Goal: Task Accomplishment & Management: Manage account settings

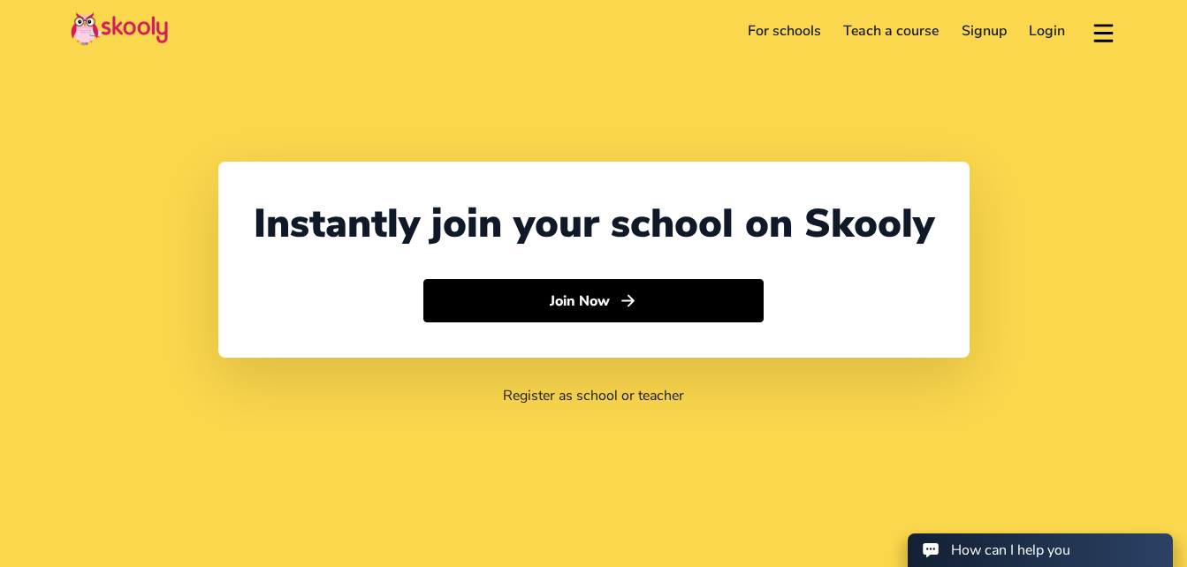
select select "260"
select select "[GEOGRAPHIC_DATA]"
select select "[GEOGRAPHIC_DATA]/[GEOGRAPHIC_DATA]"
click at [799, 27] on link "For schools" at bounding box center [784, 31] width 96 height 28
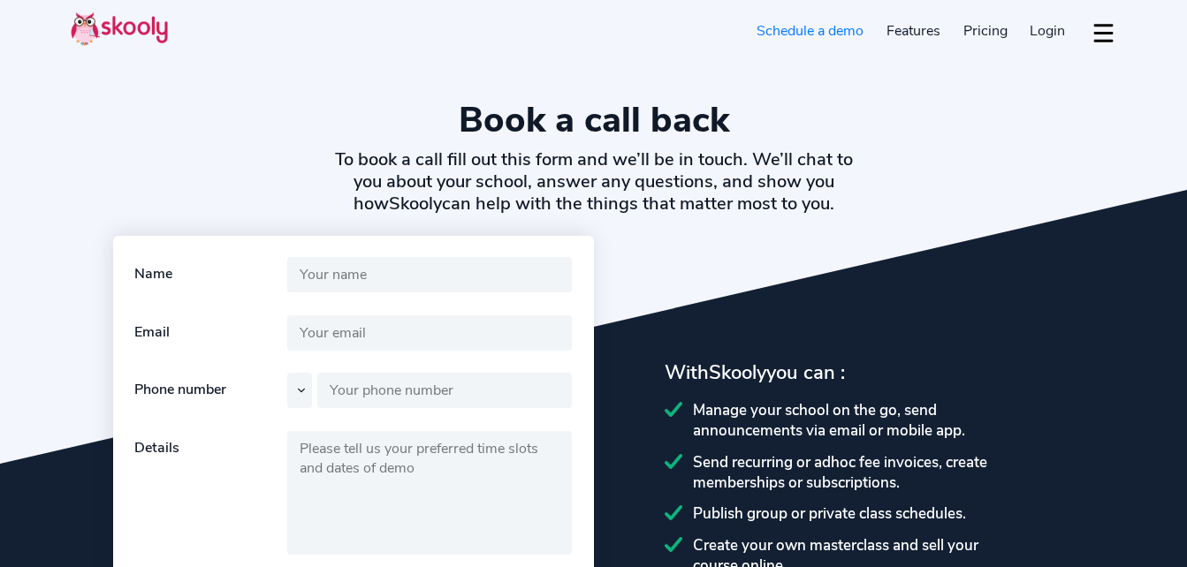
select select "en"
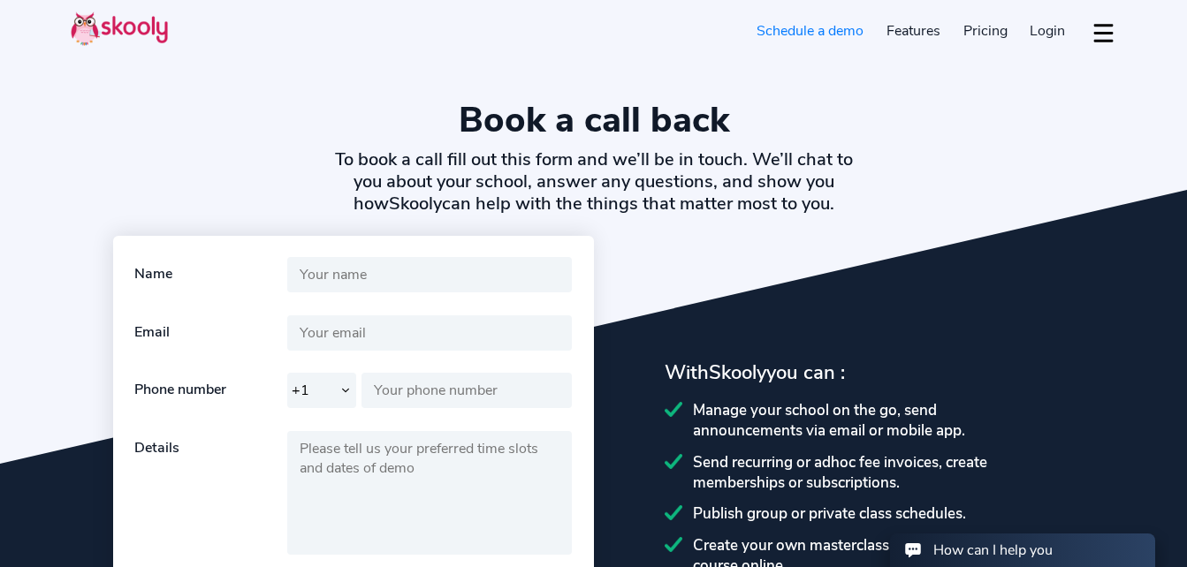
select select "260"
select select "[GEOGRAPHIC_DATA]"
select select "[GEOGRAPHIC_DATA]/[GEOGRAPHIC_DATA]"
drag, startPoint x: 1087, startPoint y: 0, endPoint x: 696, endPoint y: 61, distance: 395.3
click at [696, 61] on header "Signup for free Schedule a demo Features Attendance Billing & Payments Class Sc…" at bounding box center [593, 31] width 1187 height 62
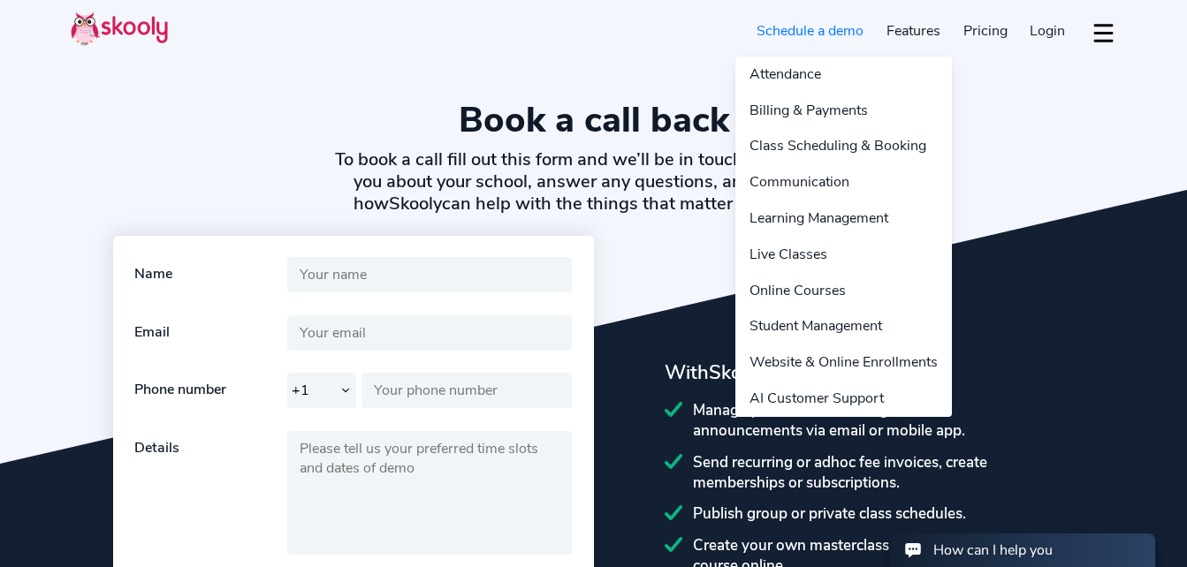
click at [922, 27] on link "Features" at bounding box center [913, 31] width 77 height 28
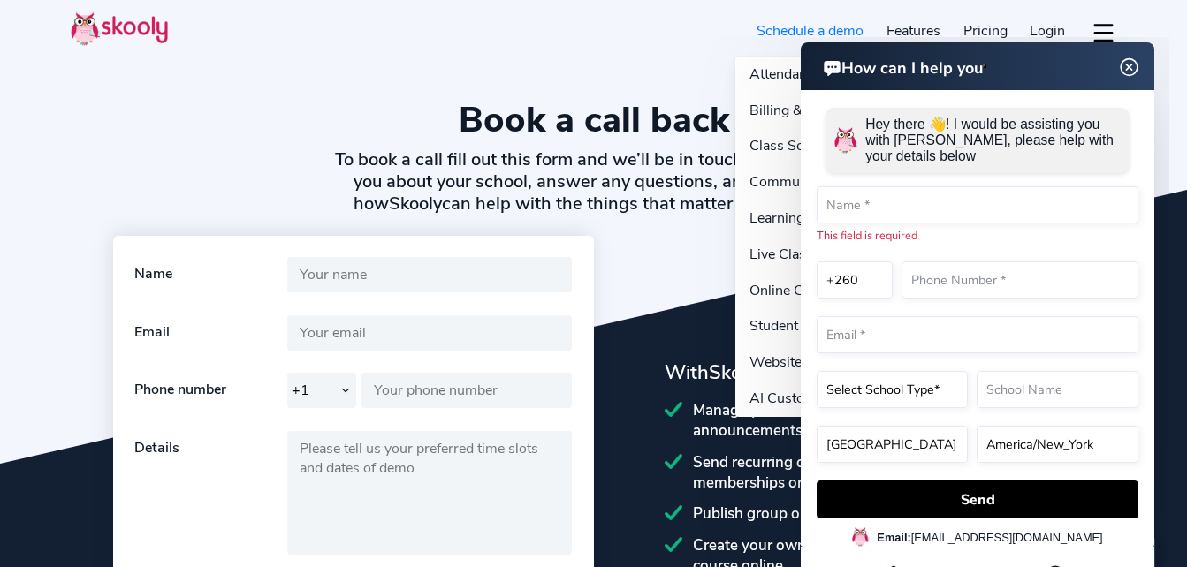
click at [922, 27] on link "Features" at bounding box center [913, 31] width 77 height 28
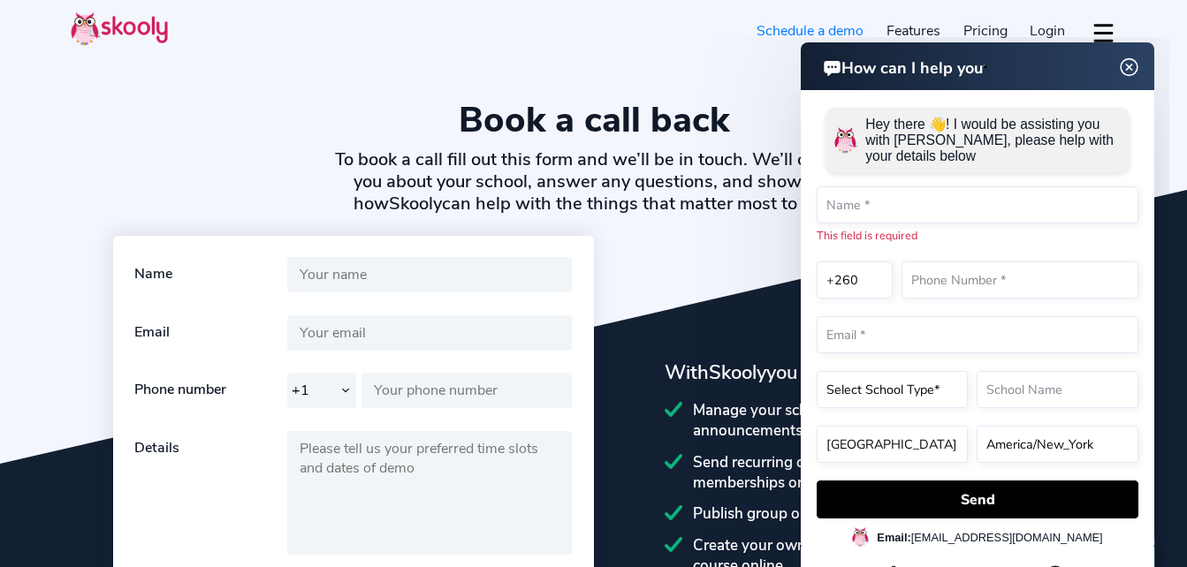
click at [978, 27] on span "Pricing" at bounding box center [985, 30] width 44 height 19
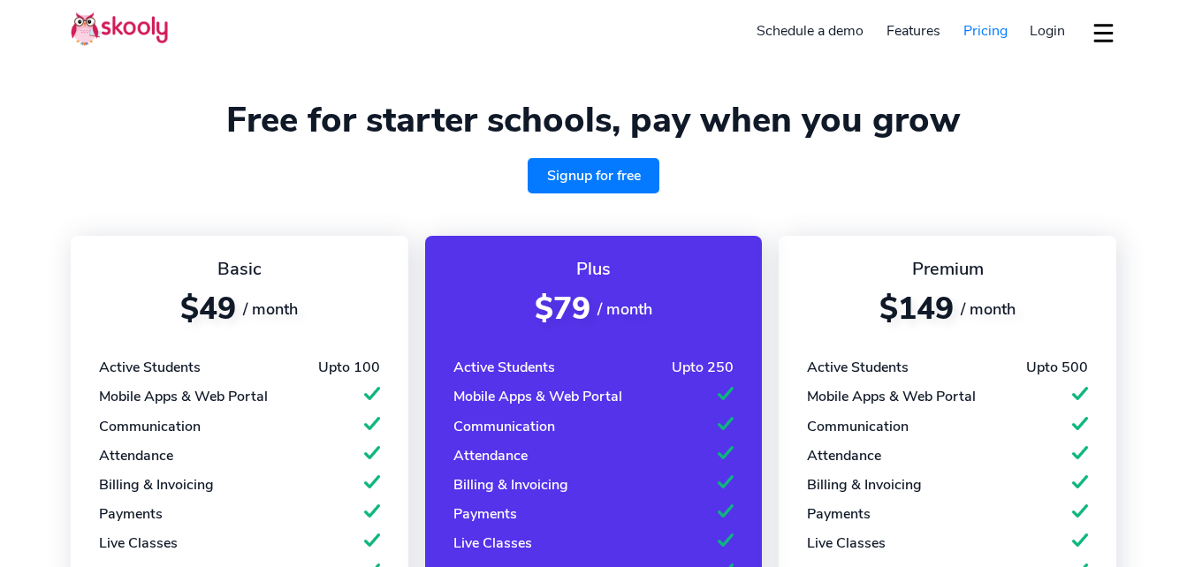
select select "en"
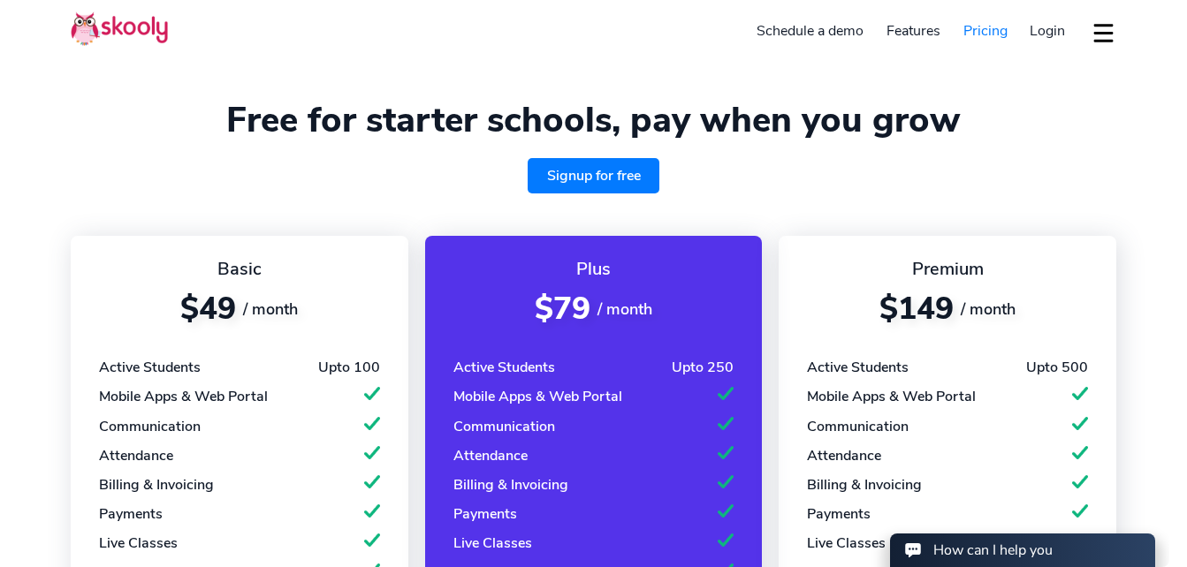
select select "260"
select select "Zambia"
select select "[GEOGRAPHIC_DATA]/[GEOGRAPHIC_DATA]"
click at [1037, 28] on span "Login" at bounding box center [1046, 30] width 35 height 19
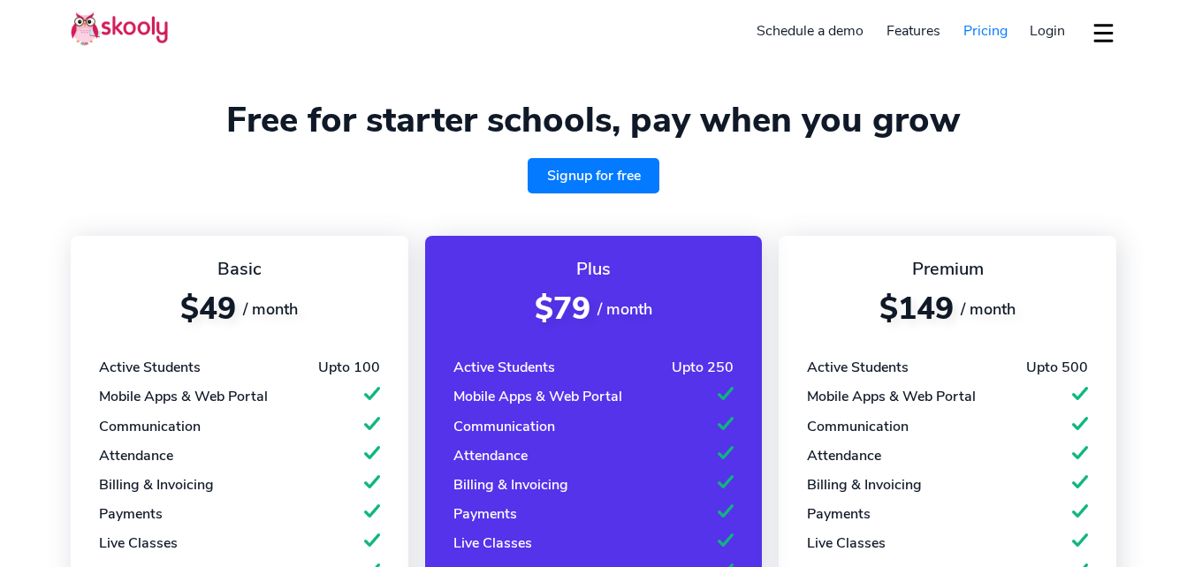
select select "en"
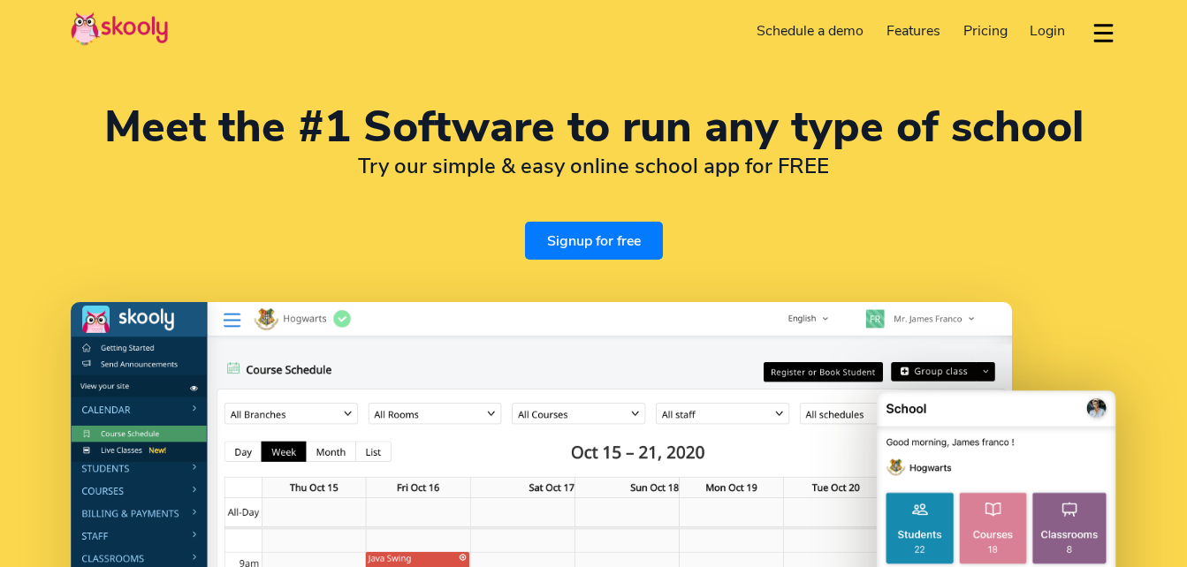
select select "en"
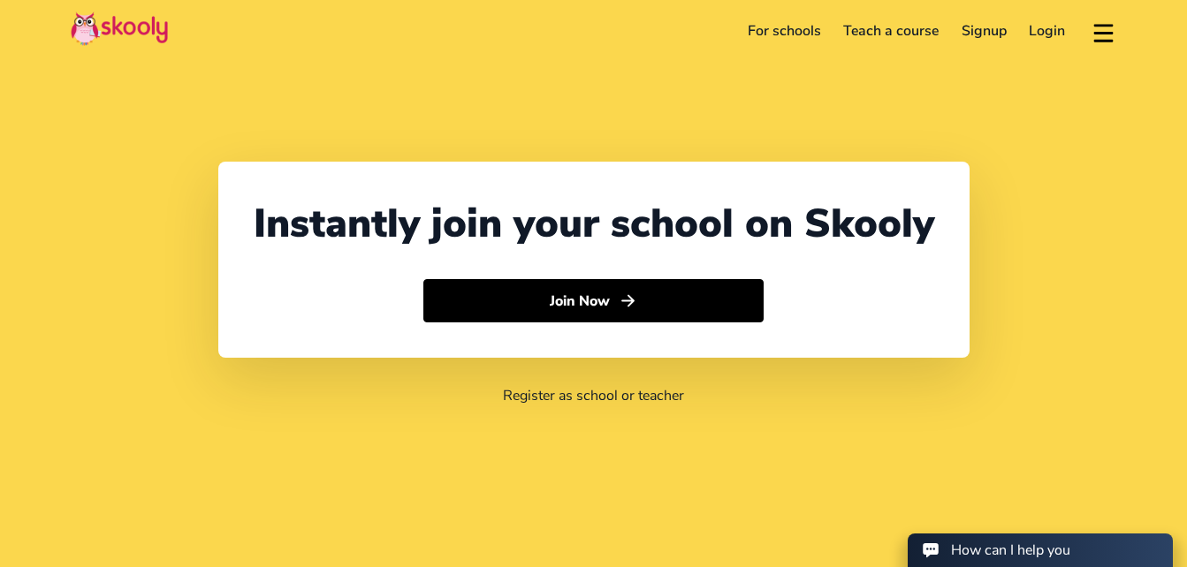
select select "260"
select select "[GEOGRAPHIC_DATA]"
select select "[GEOGRAPHIC_DATA]/[GEOGRAPHIC_DATA]"
select select "260"
select select "Zambia"
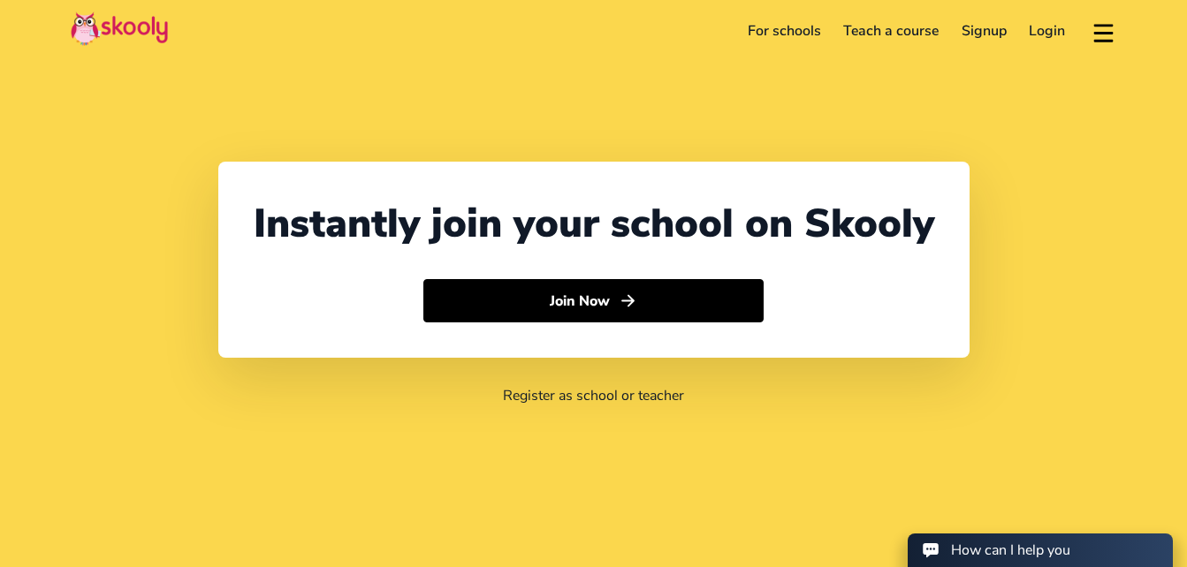
select select "[GEOGRAPHIC_DATA]/[GEOGRAPHIC_DATA]"
click at [1097, 23] on button at bounding box center [1103, 31] width 26 height 29
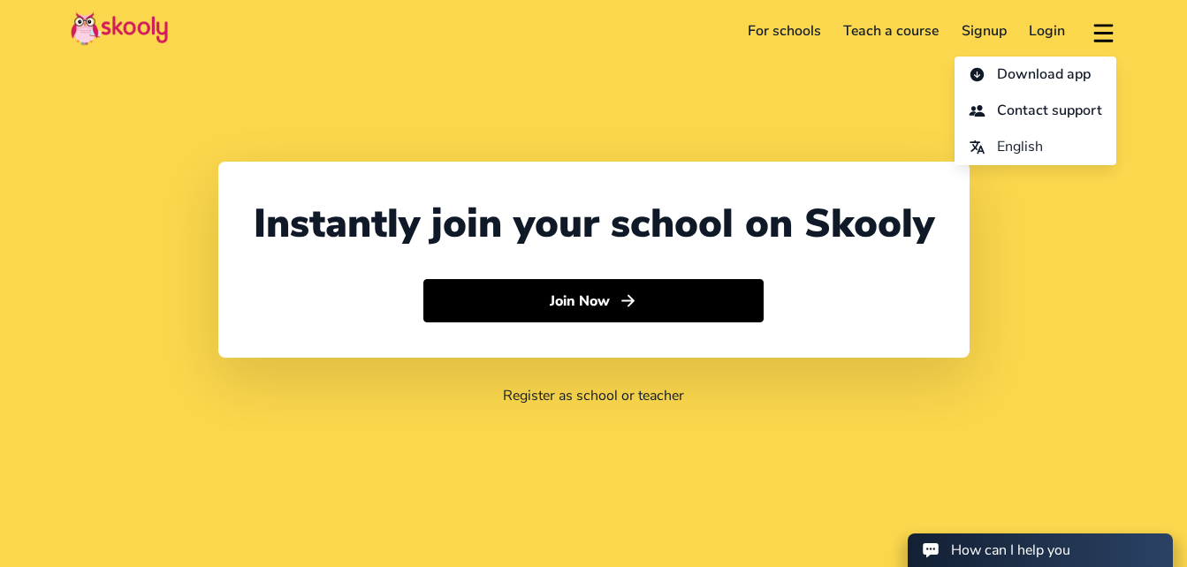
click at [1097, 23] on button at bounding box center [1103, 31] width 26 height 29
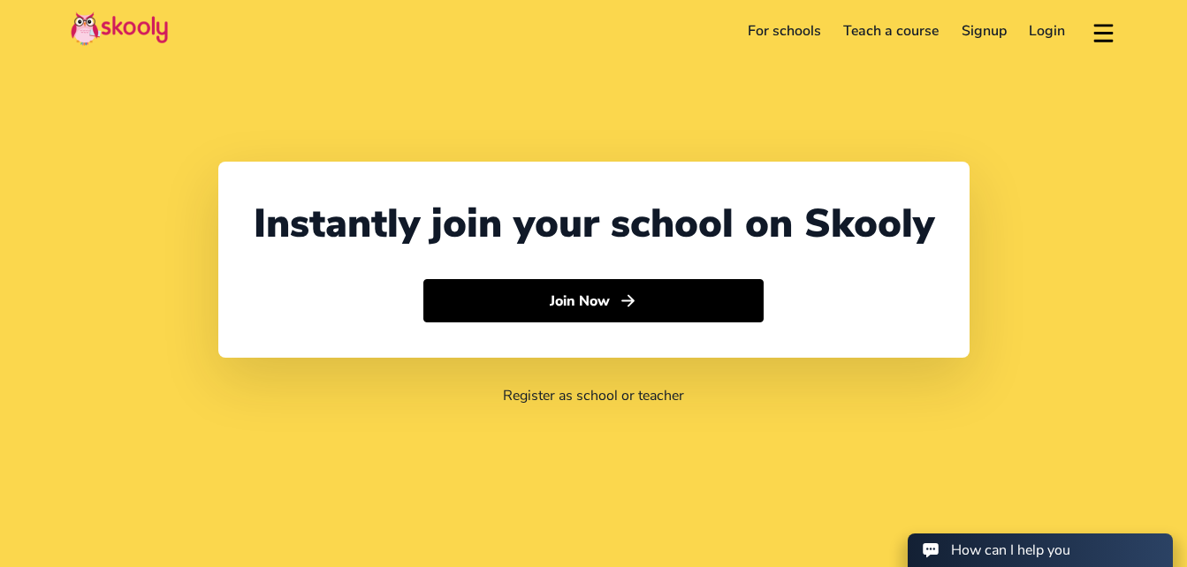
click at [1097, 23] on button at bounding box center [1103, 31] width 26 height 29
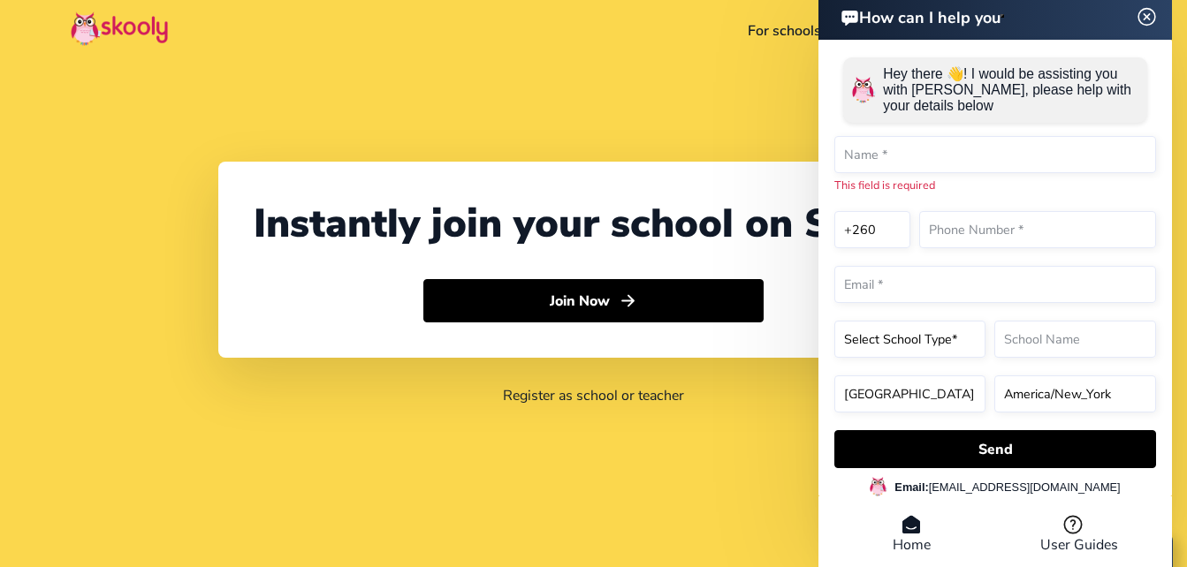
click at [905, 533] on icon at bounding box center [910, 524] width 20 height 21
click at [910, 540] on li "Home" at bounding box center [911, 534] width 168 height 41
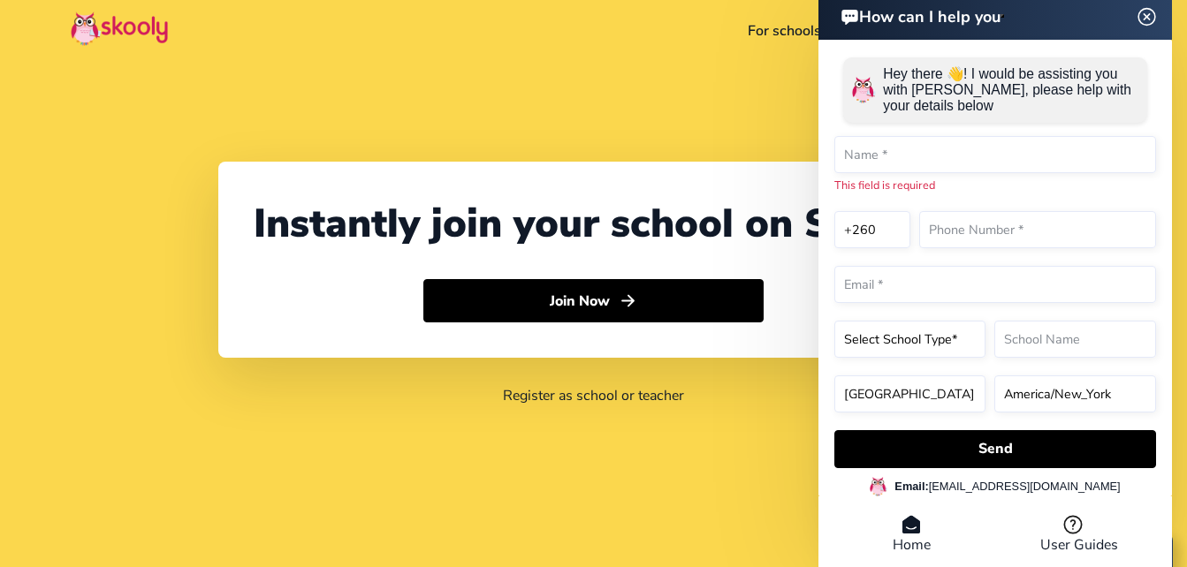
click at [910, 540] on li "Home" at bounding box center [911, 534] width 168 height 41
click at [846, 17] on img at bounding box center [848, 17] width 22 height 19
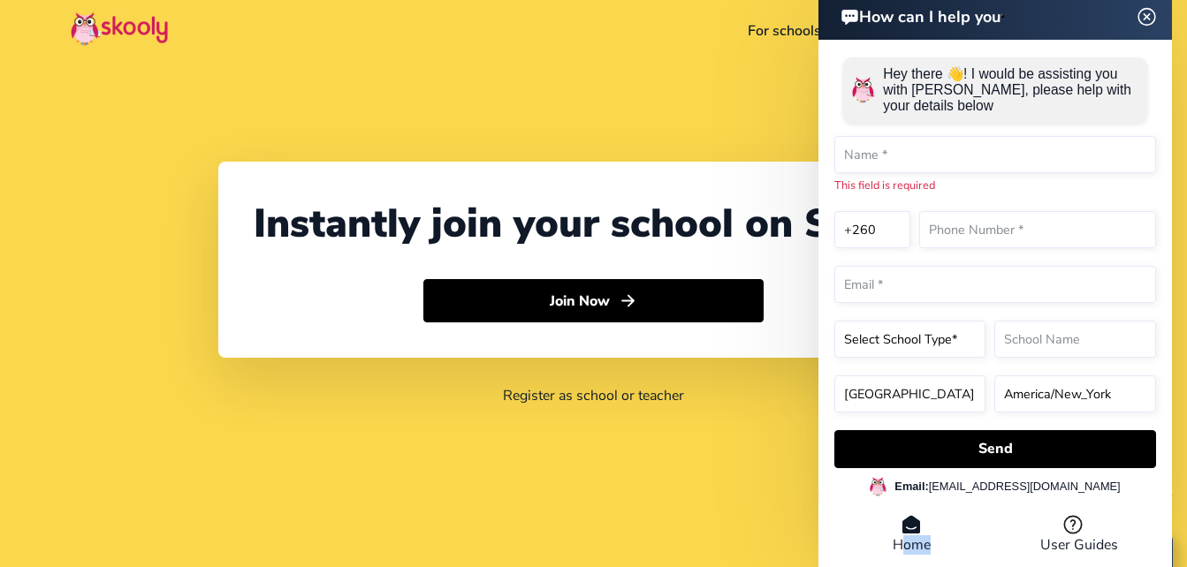
click at [846, 17] on img at bounding box center [848, 17] width 22 height 19
click at [1146, 9] on img at bounding box center [1147, 16] width 34 height 22
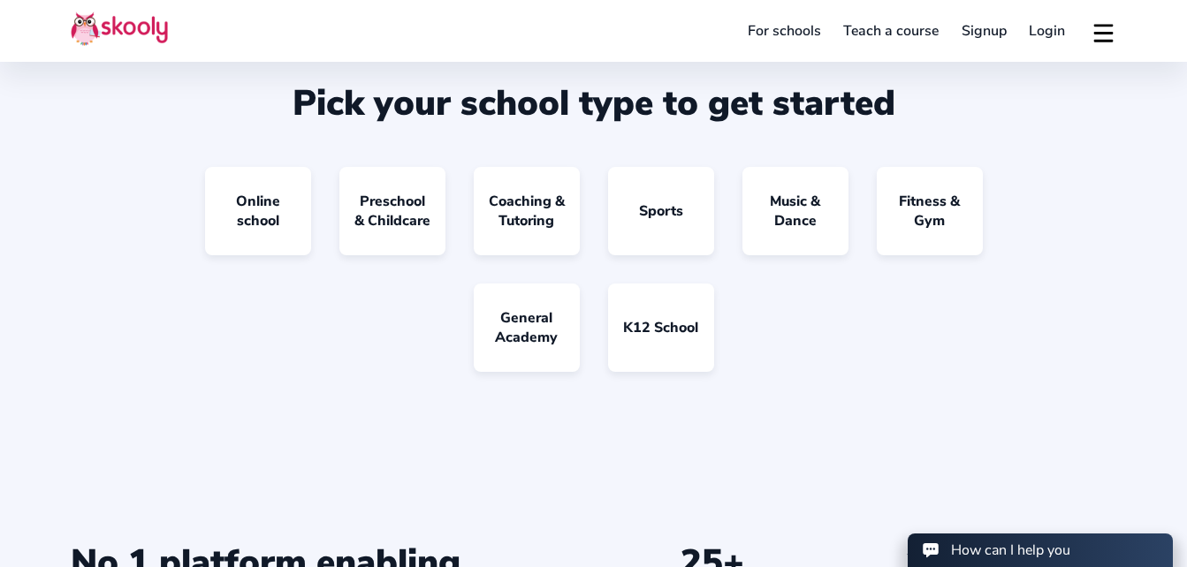
scroll to position [1434, 0]
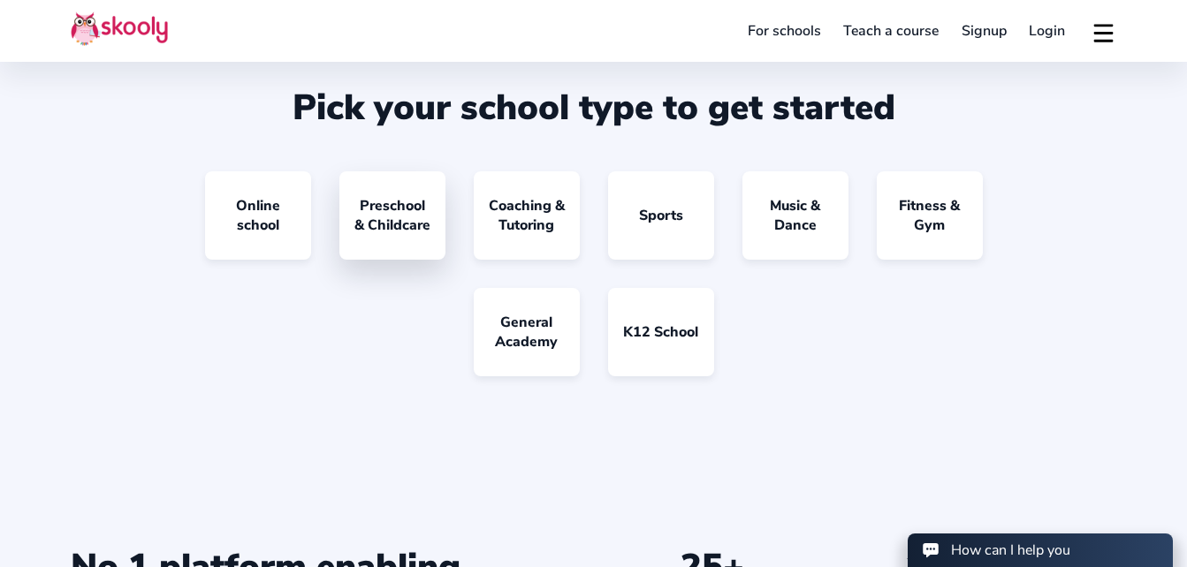
click at [390, 209] on link "Preschool & Childcare" at bounding box center [392, 215] width 106 height 88
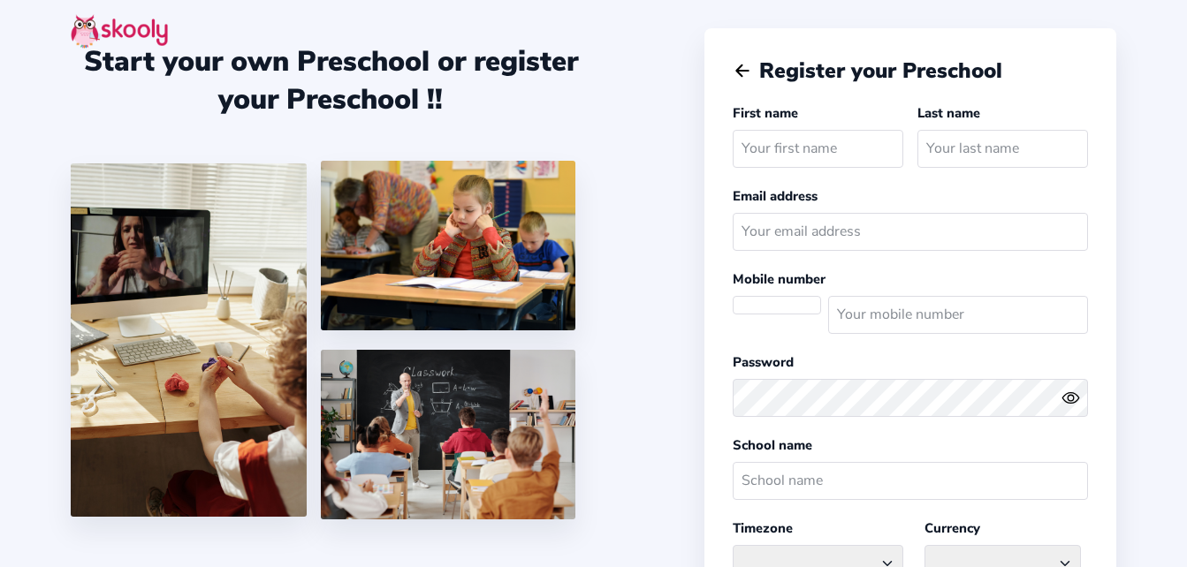
select select
select select "[GEOGRAPHIC_DATA]/[GEOGRAPHIC_DATA]"
select select "ZMW K"
select select "ZM"
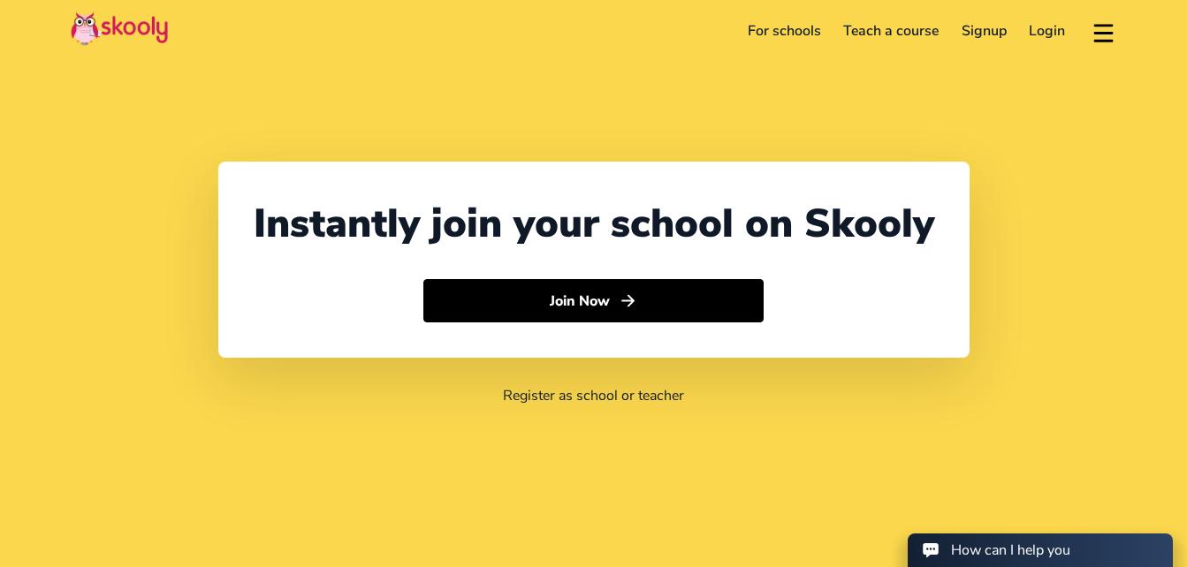
select select "260"
select select "[GEOGRAPHIC_DATA]"
select select "[GEOGRAPHIC_DATA]/[GEOGRAPHIC_DATA]"
select select "260"
select select "[GEOGRAPHIC_DATA]"
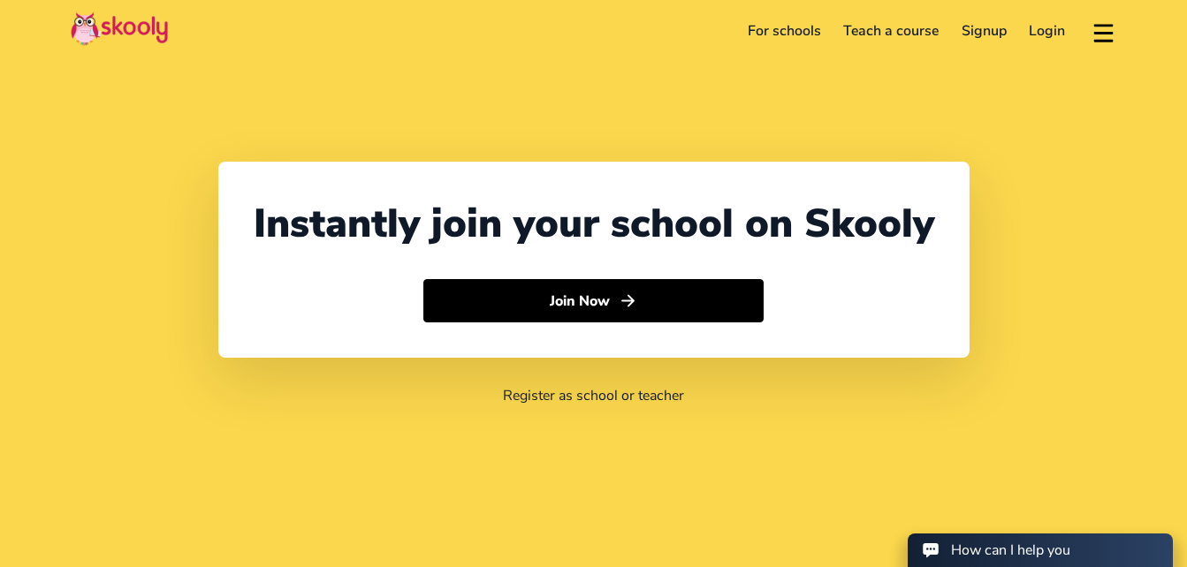
select select "[GEOGRAPHIC_DATA]/[GEOGRAPHIC_DATA]"
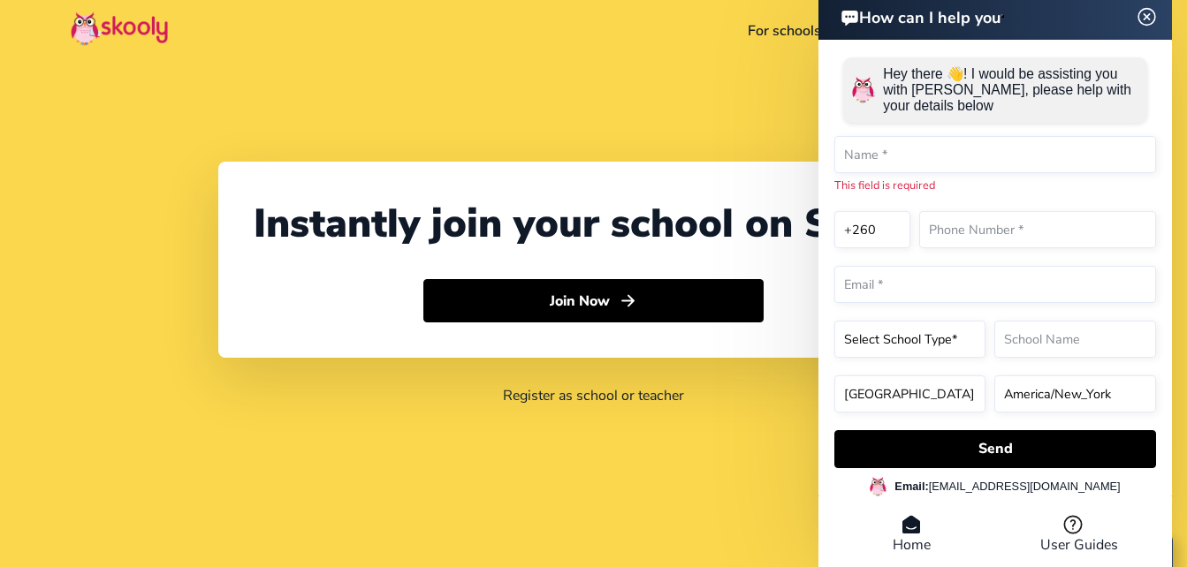
click at [716, 104] on div "Instantly join your school on Skooly Join Now Register as school or teacher" at bounding box center [593, 283] width 1187 height 567
click at [1145, 18] on img at bounding box center [1147, 16] width 34 height 22
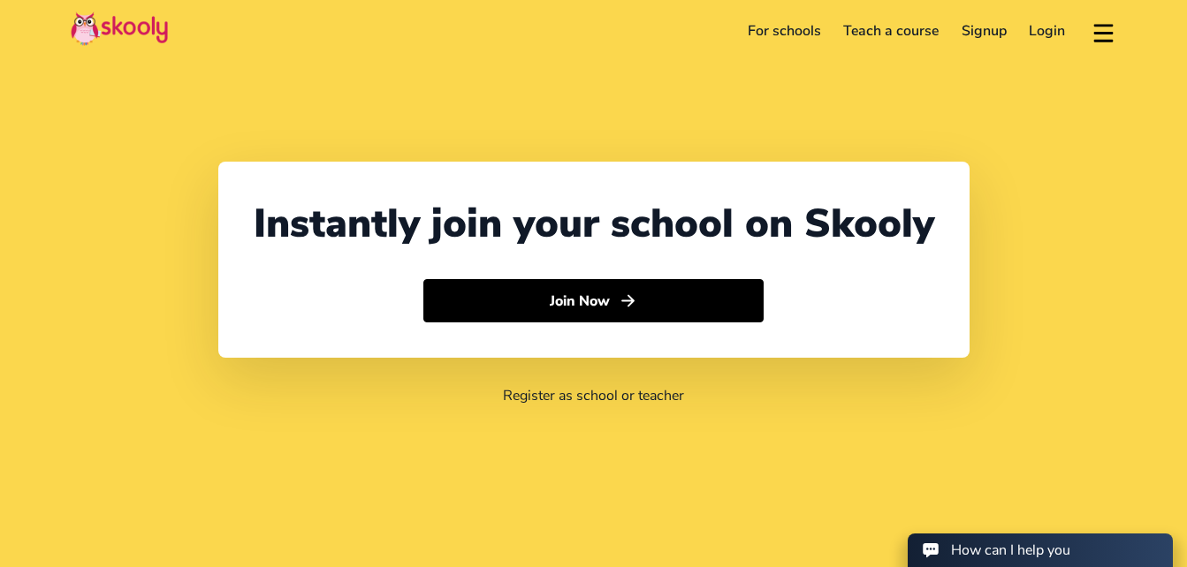
click at [1042, 32] on link "Login" at bounding box center [1047, 31] width 59 height 28
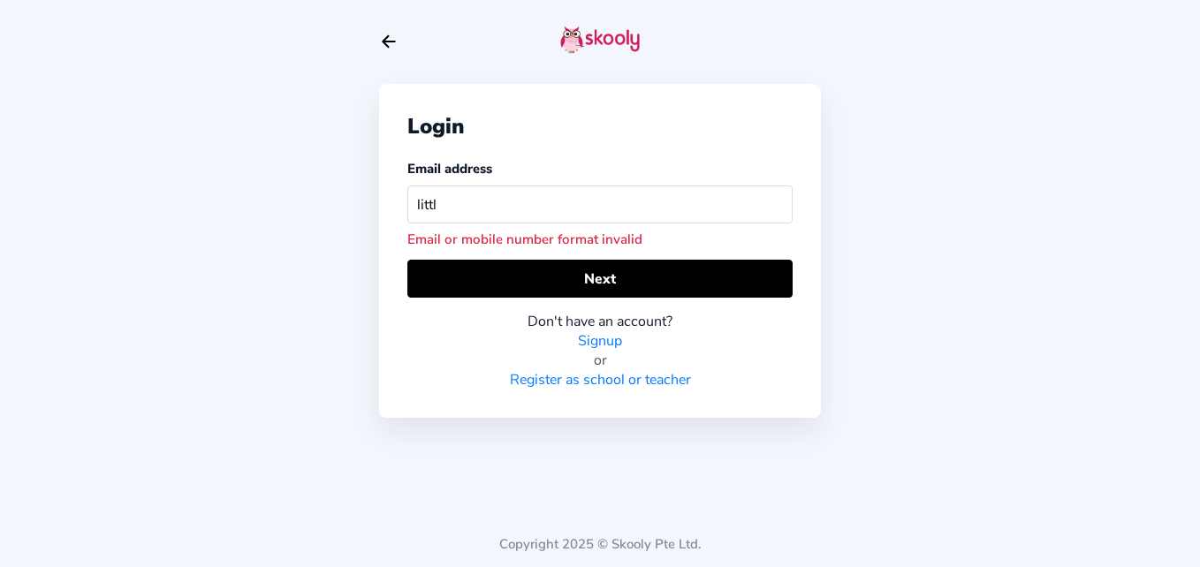
type input "[EMAIL_ADDRESS][DOMAIN_NAME]"
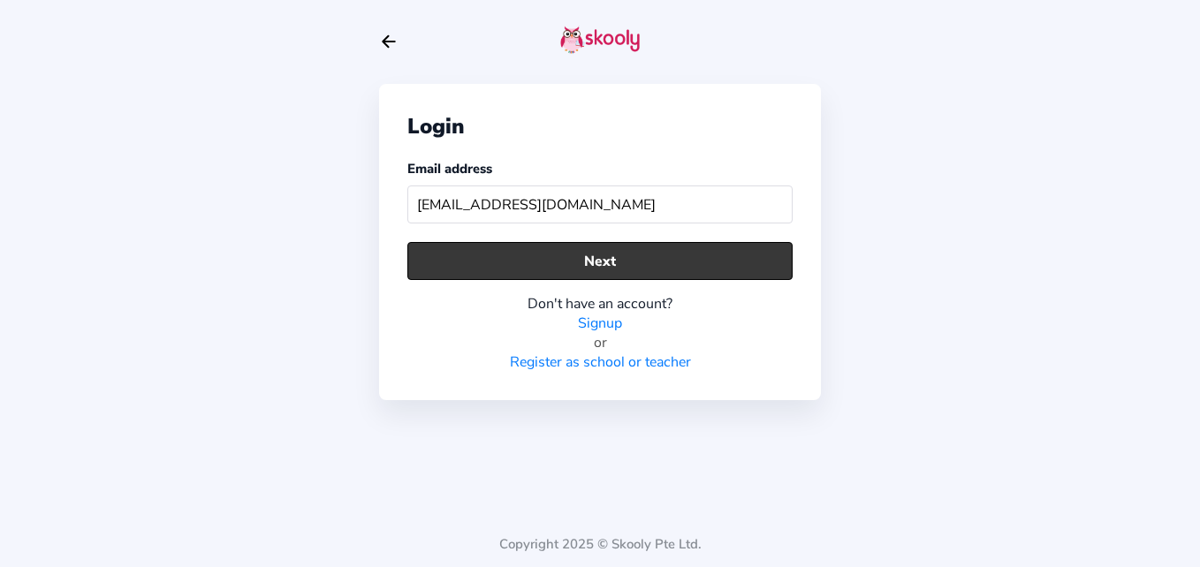
click at [603, 260] on button "Next" at bounding box center [599, 261] width 385 height 38
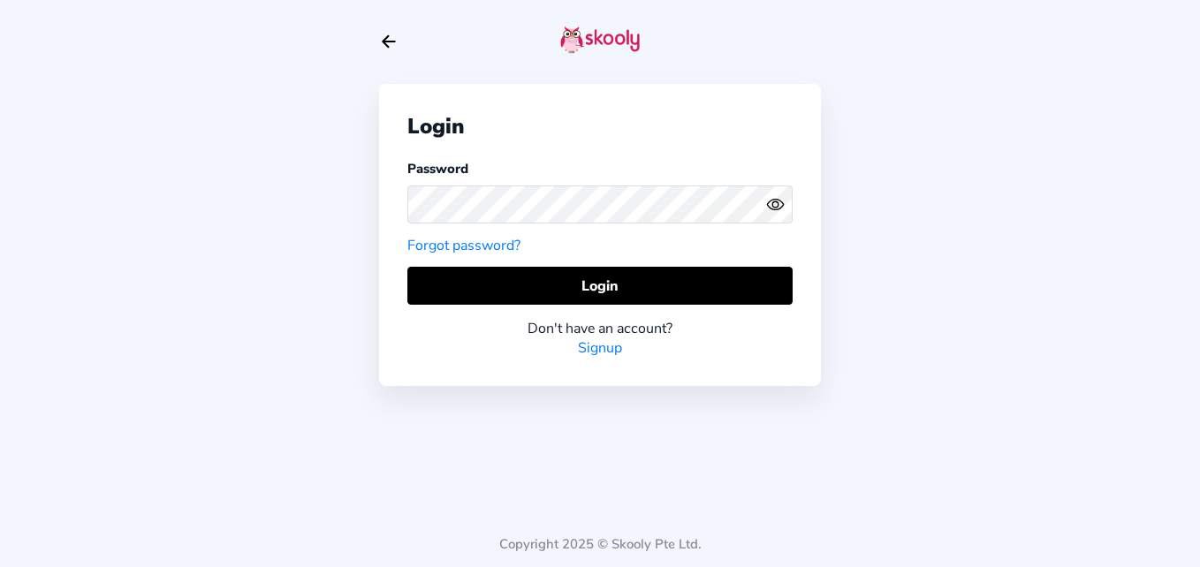
drag, startPoint x: 443, startPoint y: 236, endPoint x: 420, endPoint y: 245, distance: 24.6
drag, startPoint x: 420, startPoint y: 245, endPoint x: 287, endPoint y: 247, distance: 132.6
drag, startPoint x: 287, startPoint y: 247, endPoint x: 184, endPoint y: 193, distance: 117.0
click at [184, 193] on div "Login Password Forgot password? Login Don't have an account? Signup Copyright 2…" at bounding box center [600, 283] width 1200 height 567
click at [486, 247] on link "Forgot password?" at bounding box center [463, 245] width 113 height 19
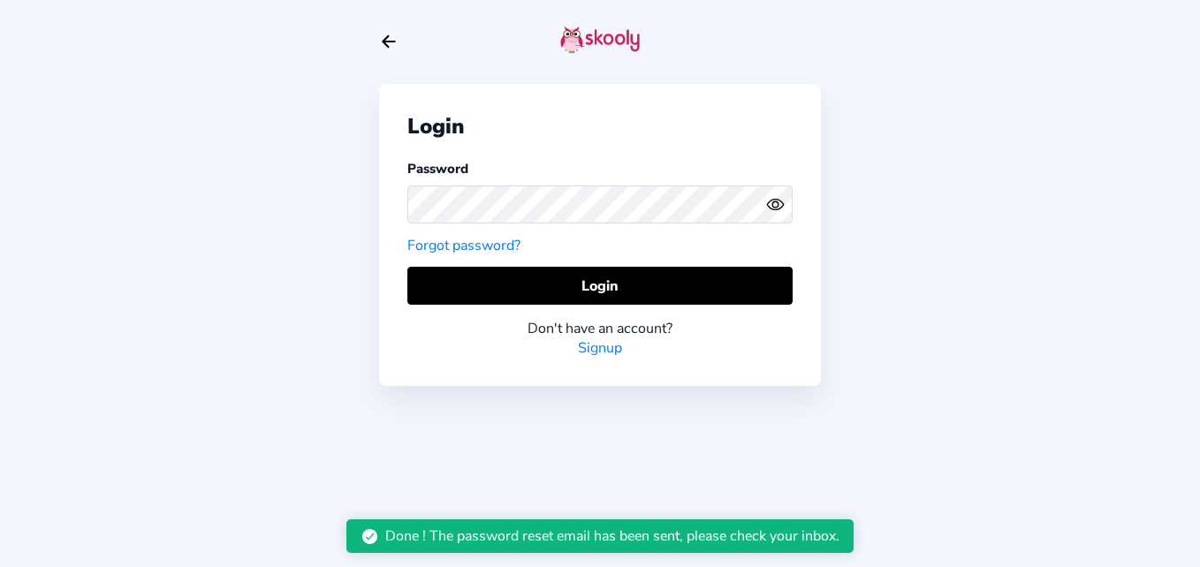
click at [489, 240] on link "Forgot password?" at bounding box center [463, 245] width 113 height 19
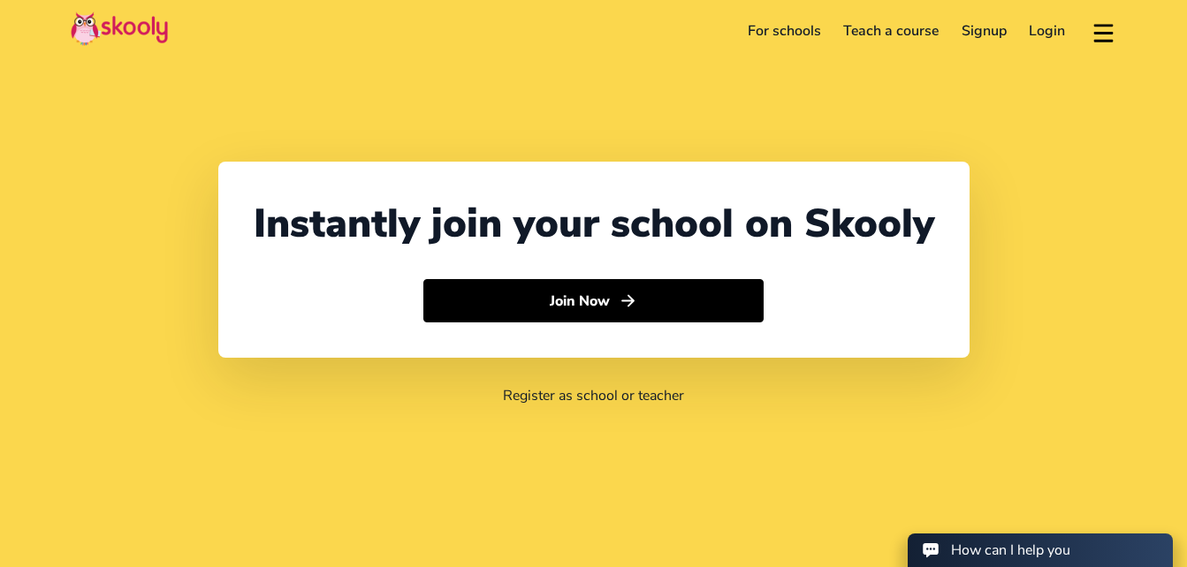
select select "260"
select select "[GEOGRAPHIC_DATA]"
select select "[GEOGRAPHIC_DATA]/[GEOGRAPHIC_DATA]"
drag, startPoint x: 0, startPoint y: 0, endPoint x: 730, endPoint y: 538, distance: 906.8
click at [730, 538] on div "Instantly join your school on Skooly Join Now Register as school or teacher" at bounding box center [593, 283] width 1187 height 567
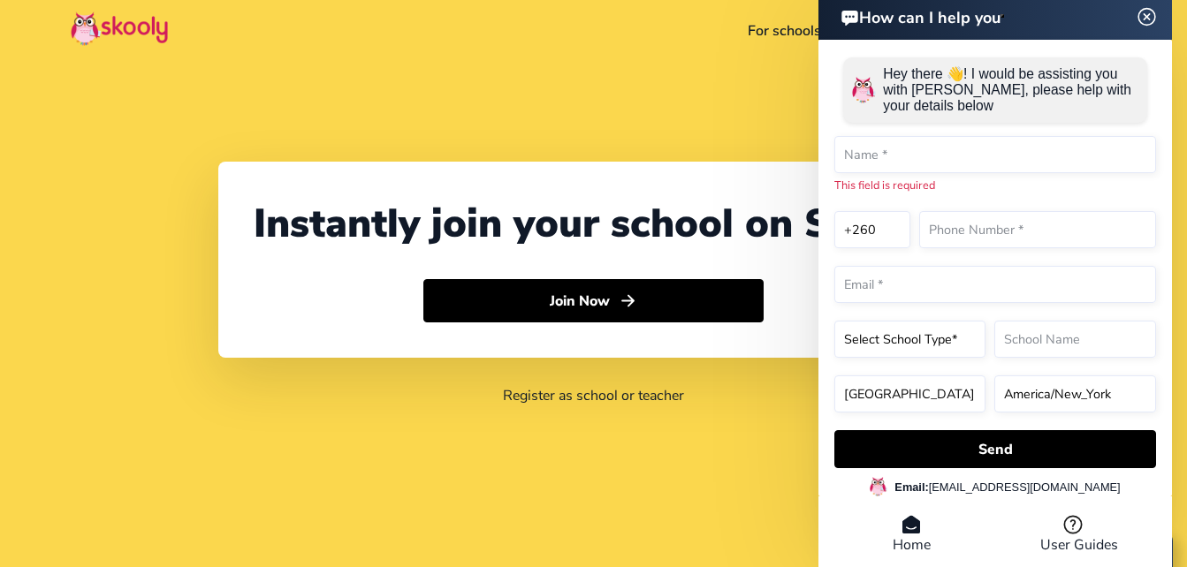
click at [1150, 11] on img at bounding box center [1147, 16] width 34 height 22
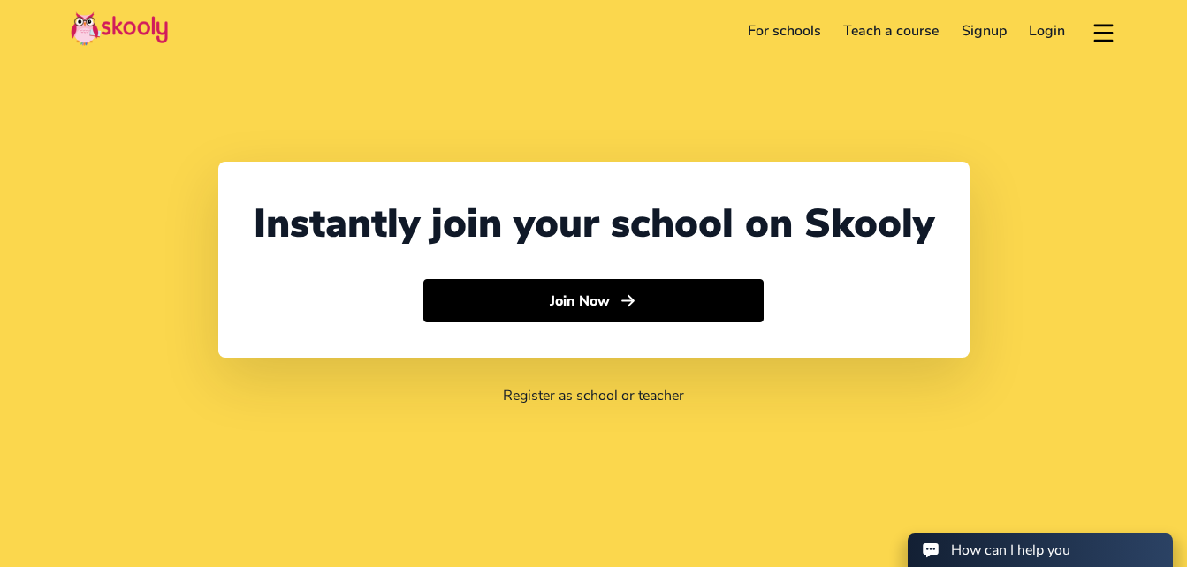
click at [1052, 29] on link "Login" at bounding box center [1047, 31] width 59 height 28
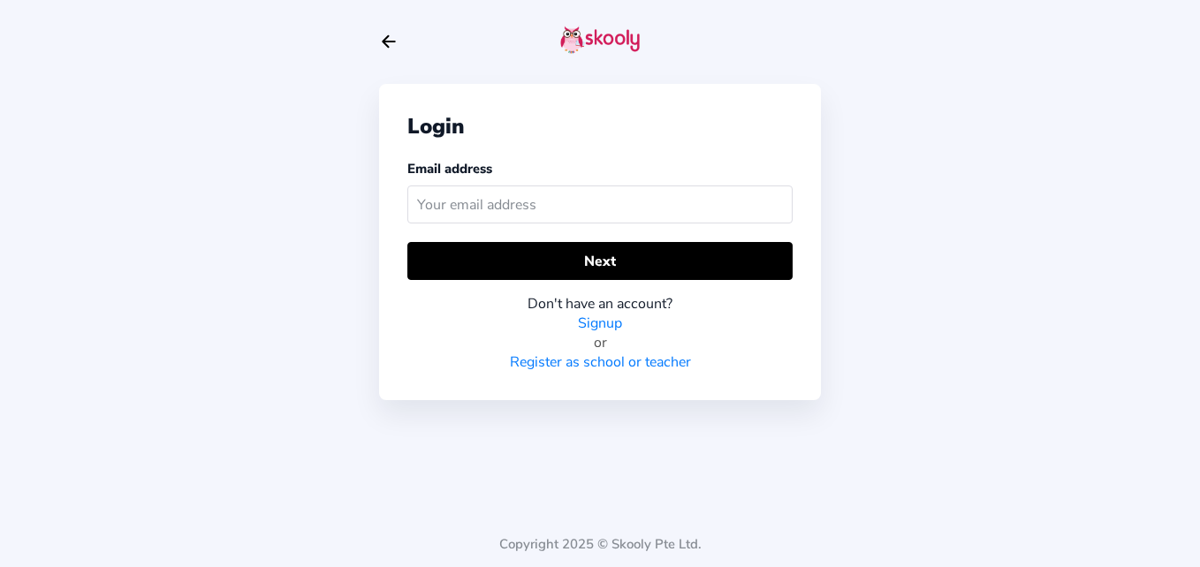
click at [555, 190] on input "text" at bounding box center [599, 205] width 385 height 38
type input "[EMAIL_ADDRESS][DOMAIN_NAME]"
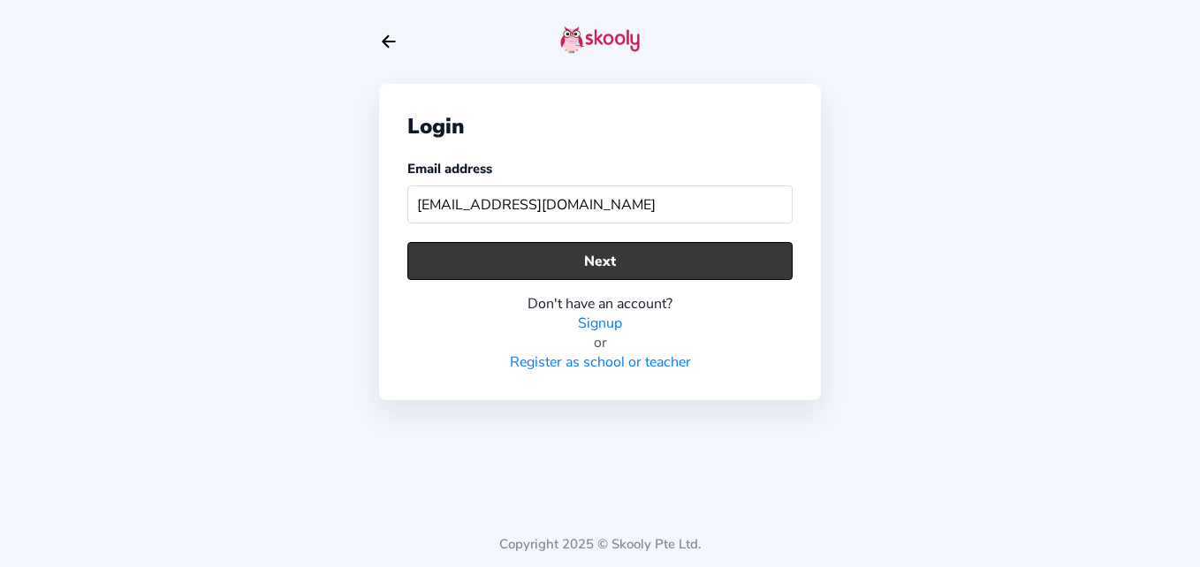
click at [606, 262] on button "Next" at bounding box center [599, 261] width 385 height 38
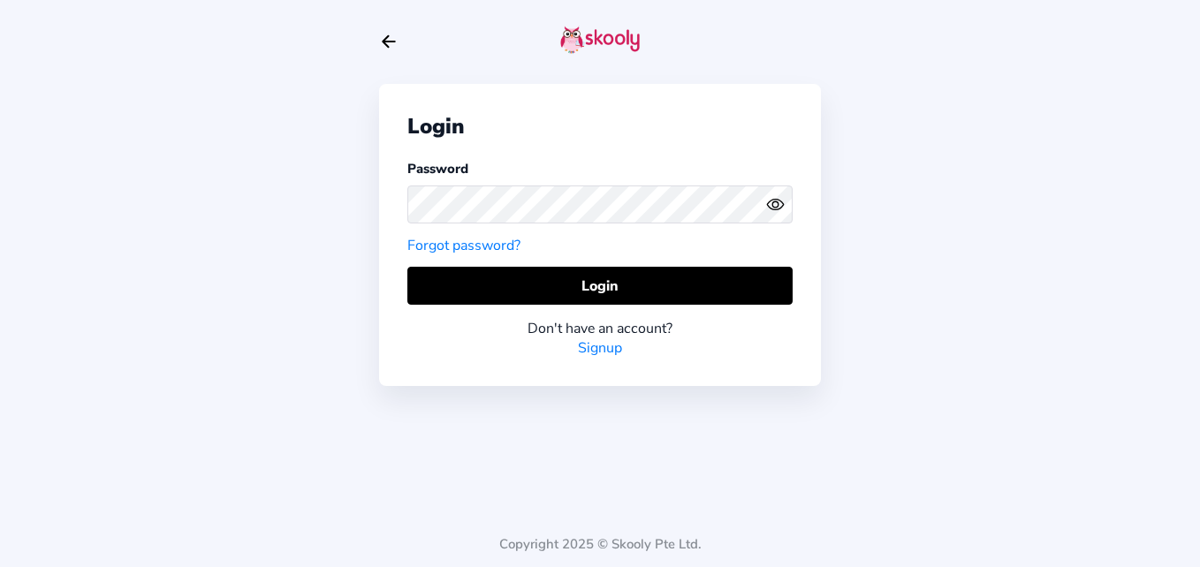
click at [777, 201] on circle "eye outline" at bounding box center [774, 203] width 5 height 5
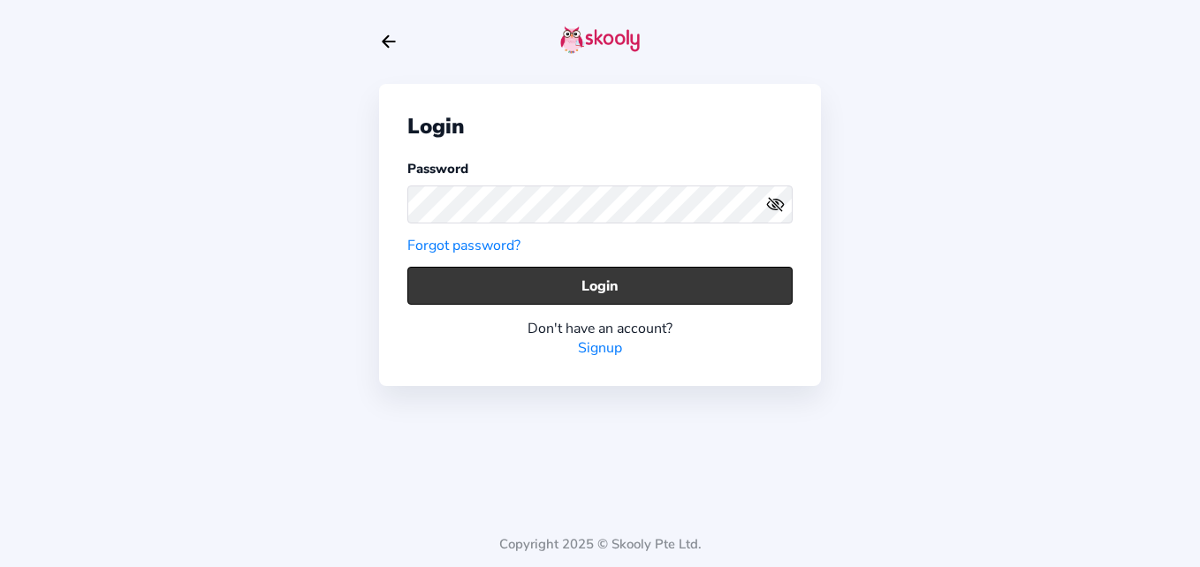
click at [602, 290] on button "Login" at bounding box center [599, 286] width 385 height 38
